Goal: Navigation & Orientation: Find specific page/section

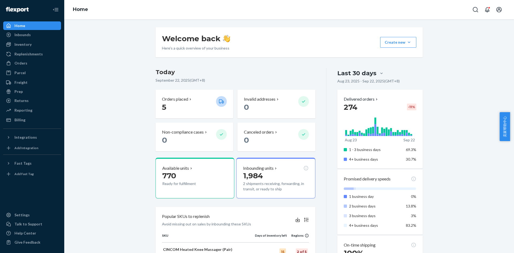
click at [111, 108] on div "Welcome back Here’s a quick overview of your business Create new Create new inb…" at bounding box center [289, 241] width 442 height 428
click at [39, 36] on div "Inbounds" at bounding box center [32, 35] width 57 height 8
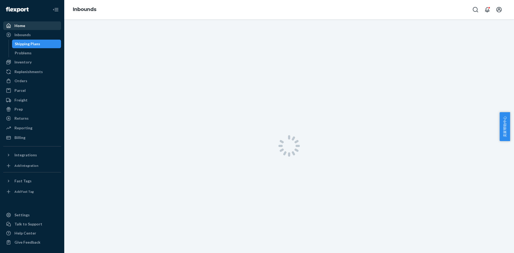
click at [35, 23] on div "Home" at bounding box center [32, 26] width 57 height 8
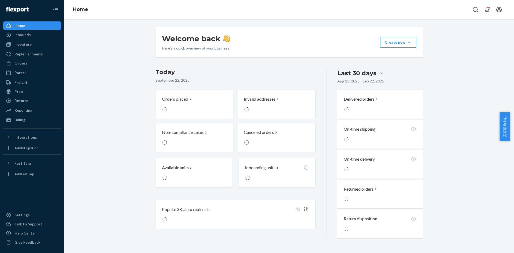
click at [120, 78] on div "Welcome back Here’s a quick overview of your business Create new Create new inb…" at bounding box center [289, 132] width 442 height 211
